Goal: Task Accomplishment & Management: Complete application form

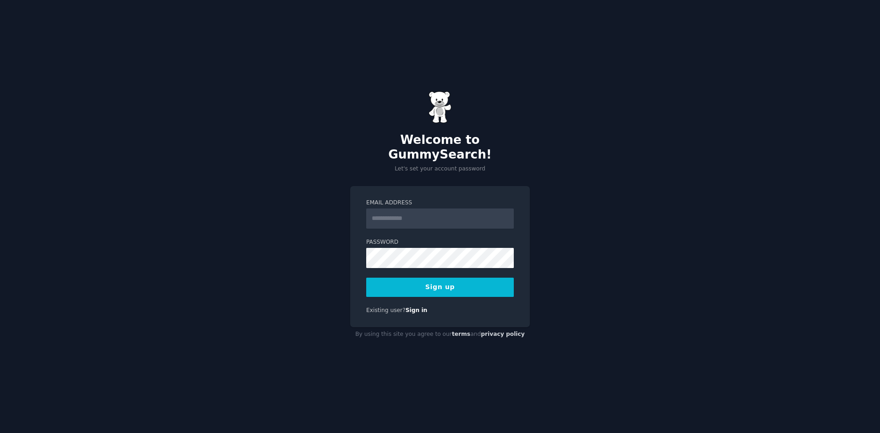
click at [419, 209] on input "Email Address" at bounding box center [440, 219] width 148 height 20
type input "**********"
click at [236, 240] on div "**********" at bounding box center [440, 216] width 880 height 433
click at [446, 281] on button "Sign up" at bounding box center [440, 287] width 148 height 19
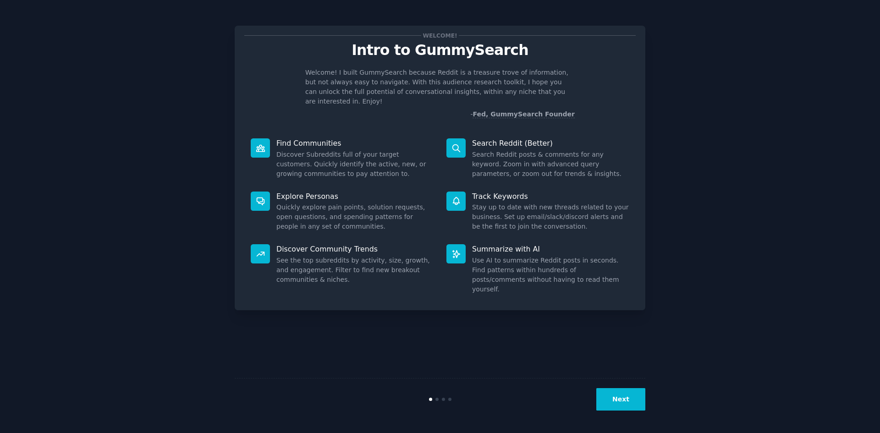
click at [618, 397] on button "Next" at bounding box center [621, 399] width 49 height 22
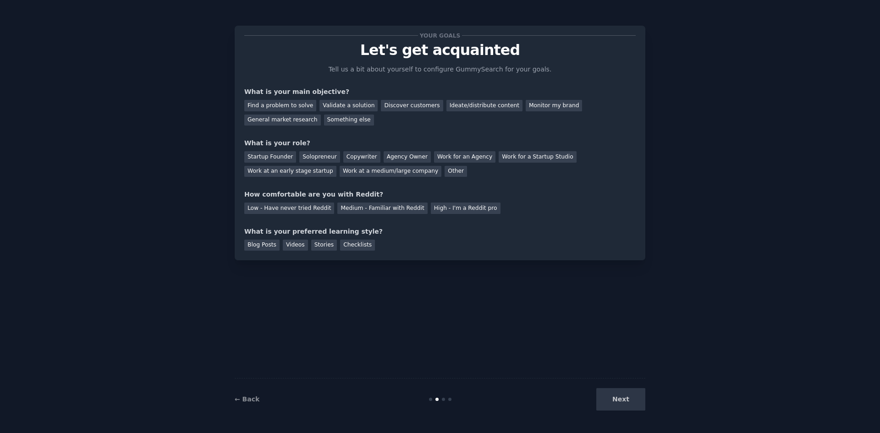
click at [613, 404] on div "Next" at bounding box center [577, 399] width 137 height 22
click at [289, 105] on div "Find a problem to solve" at bounding box center [280, 105] width 72 height 11
click at [275, 157] on div "Startup Founder" at bounding box center [270, 156] width 52 height 11
click at [387, 208] on div "Medium - Familiar with Reddit" at bounding box center [383, 208] width 90 height 11
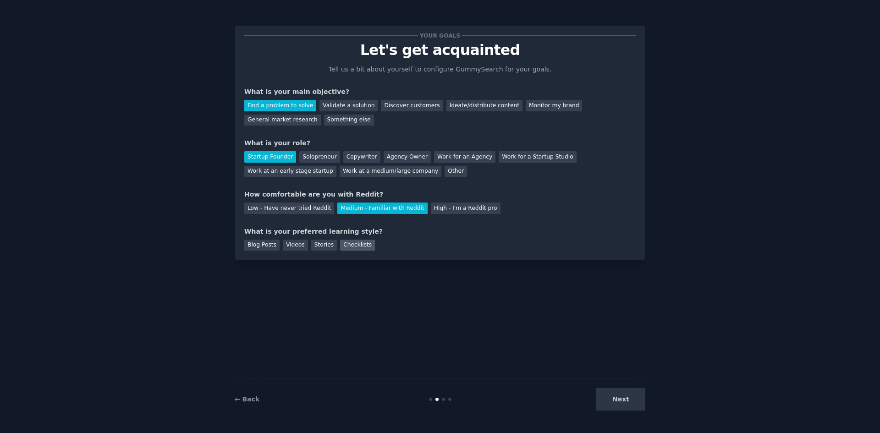
click at [344, 249] on div "Checklists" at bounding box center [357, 245] width 35 height 11
click at [625, 396] on button "Next" at bounding box center [621, 399] width 49 height 22
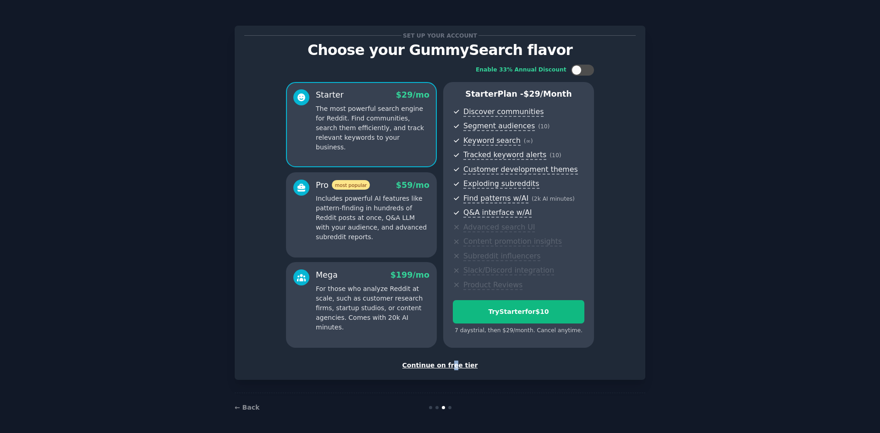
click at [453, 367] on div "Continue on free tier" at bounding box center [440, 366] width 392 height 10
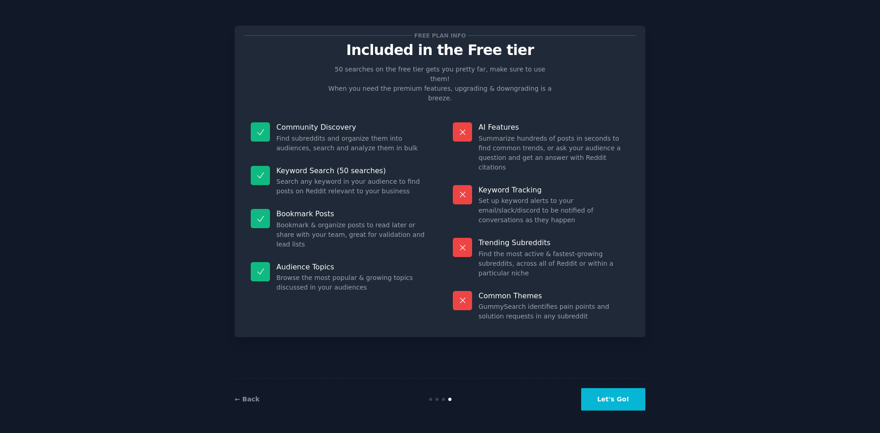
click at [618, 401] on button "Let's Go!" at bounding box center [613, 399] width 64 height 22
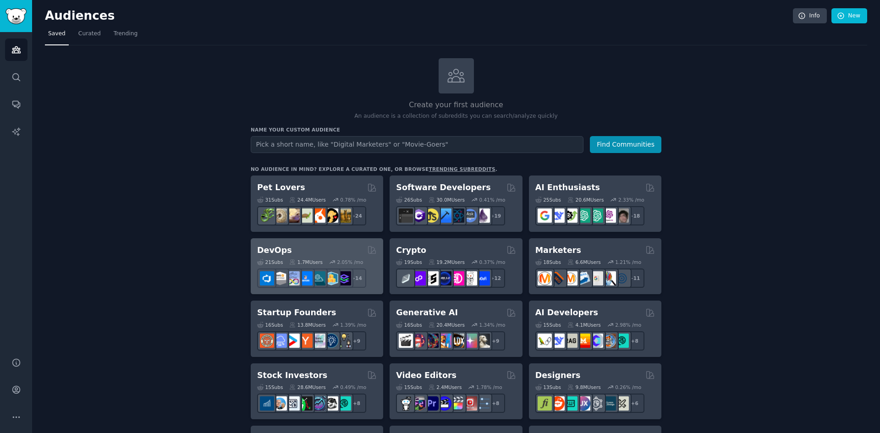
click at [270, 246] on h2 "DevOps" at bounding box center [274, 250] width 35 height 11
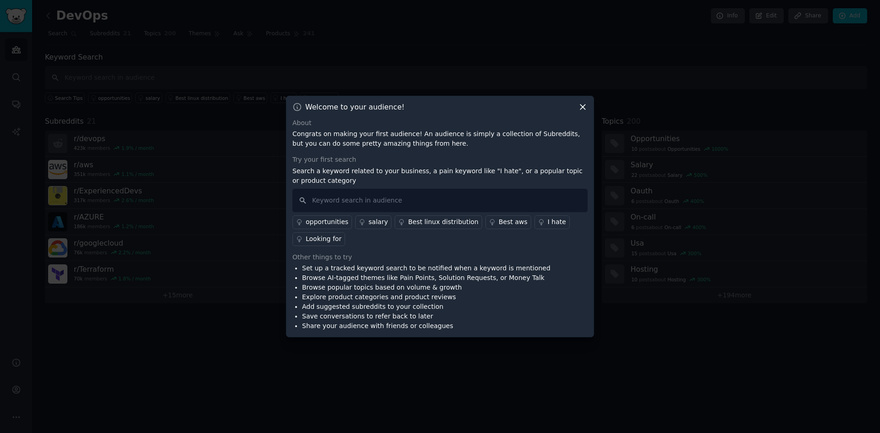
click at [586, 108] on icon at bounding box center [583, 107] width 10 height 10
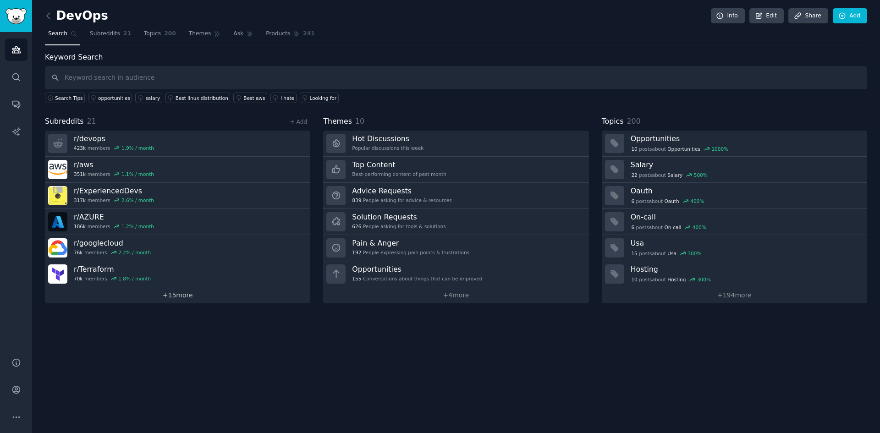
click at [187, 292] on link "+ 15 more" at bounding box center [178, 296] width 266 height 16
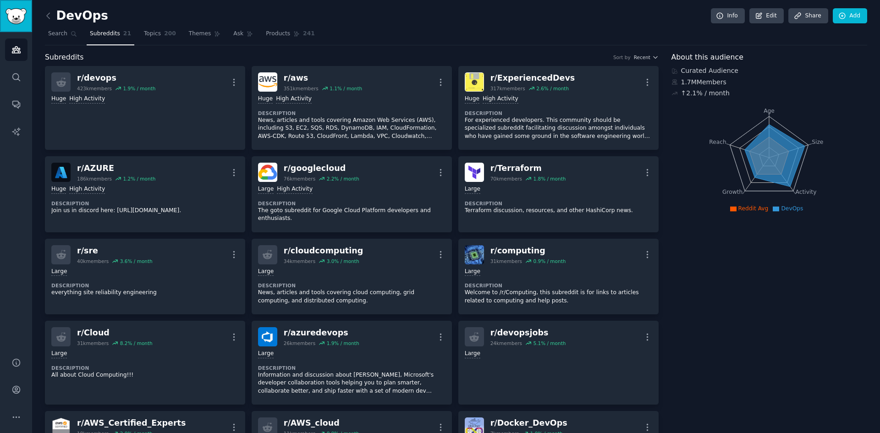
click at [11, 17] on img "Sidebar" at bounding box center [16, 16] width 21 height 16
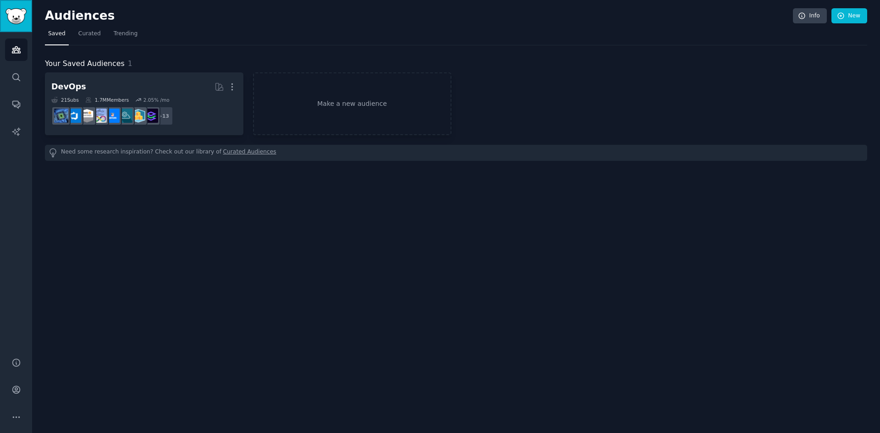
click at [17, 22] on img "Sidebar" at bounding box center [16, 16] width 21 height 16
click at [20, 54] on icon "Sidebar" at bounding box center [16, 50] width 10 height 10
click at [74, 17] on h2 "Audiences" at bounding box center [419, 16] width 748 height 15
click at [86, 35] on span "Curated" at bounding box center [89, 34] width 22 height 8
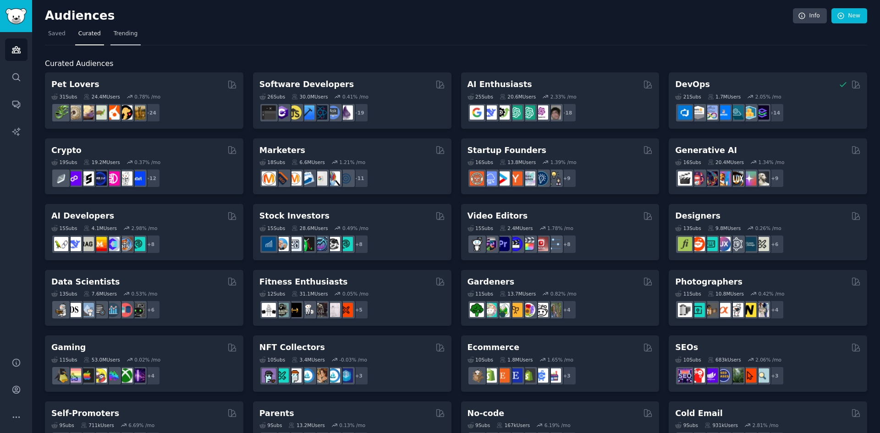
drag, startPoint x: 128, startPoint y: 29, endPoint x: 118, endPoint y: 29, distance: 10.1
click at [127, 29] on link "Trending" at bounding box center [126, 36] width 30 height 19
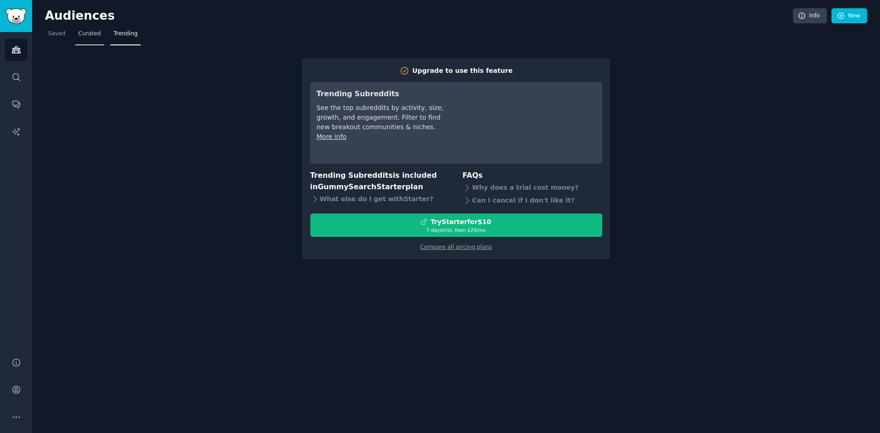
click at [84, 34] on span "Curated" at bounding box center [89, 34] width 22 height 8
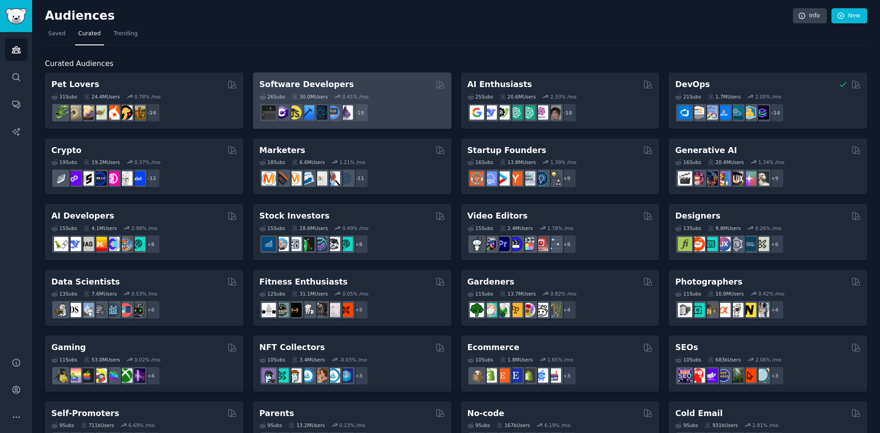
click at [304, 85] on h2 "Software Developers" at bounding box center [307, 84] width 94 height 11
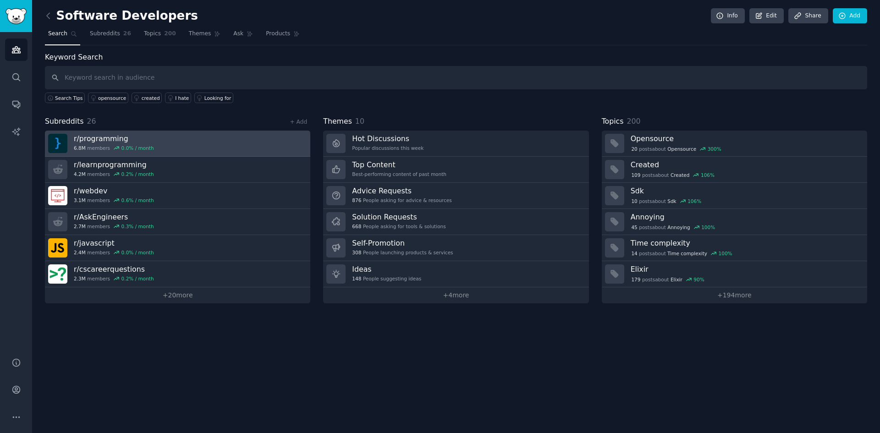
click at [89, 138] on h3 "r/ programming" at bounding box center [114, 139] width 80 height 10
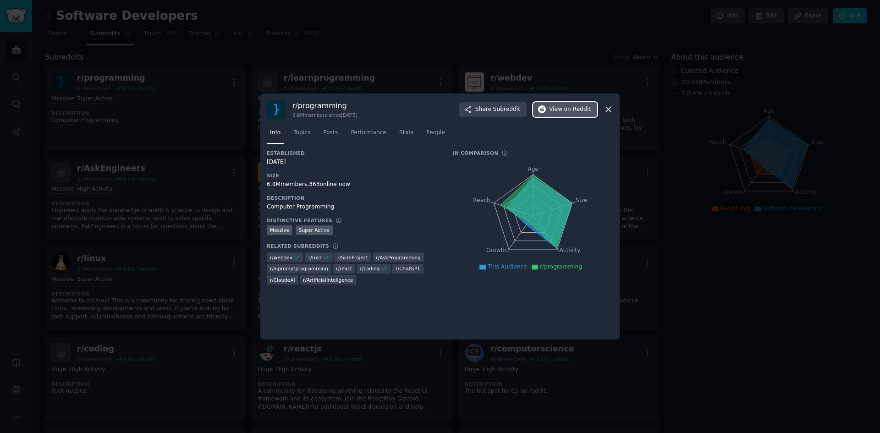
click at [568, 108] on span "on Reddit" at bounding box center [578, 109] width 27 height 8
drag, startPoint x: 606, startPoint y: 111, endPoint x: 600, endPoint y: 113, distance: 6.8
click at [604, 111] on icon at bounding box center [609, 110] width 10 height 10
